Goal: Complete application form

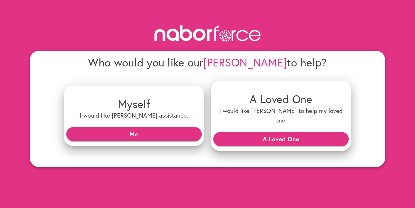
drag, startPoint x: 114, startPoint y: 69, endPoint x: 203, endPoint y: 64, distance: 90.0
click at [203, 65] on h4 "Who would you like our Nabors to help?" at bounding box center [207, 62] width 287 height 14
click at [213, 65] on h4 "Who would you like our Nabors to help?" at bounding box center [207, 62] width 287 height 14
drag, startPoint x: 177, startPoint y: 38, endPoint x: 159, endPoint y: 37, distance: 18.8
click at [159, 37] on icon at bounding box center [207, 33] width 115 height 25
